Goal: Find specific page/section: Find specific page/section

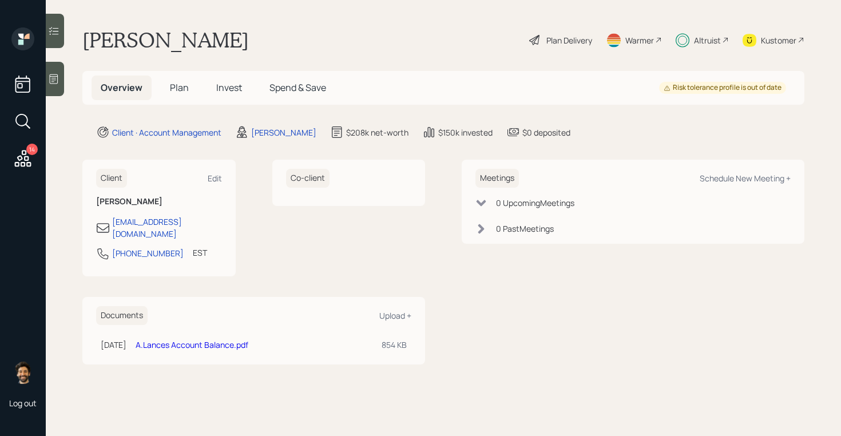
click at [697, 29] on div "Altruist" at bounding box center [702, 39] width 53 height 25
